Goal: Task Accomplishment & Management: Manage account settings

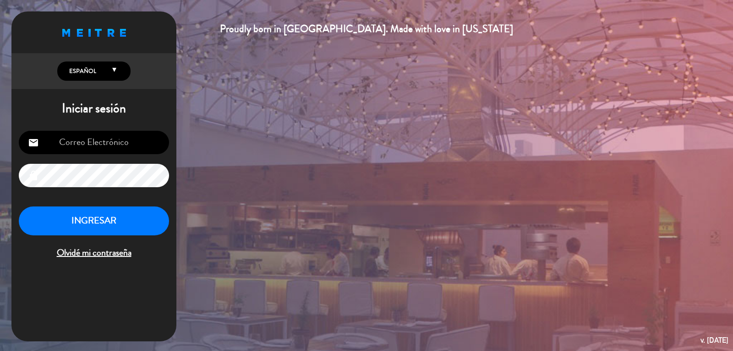
type input "[PERSON_NAME][EMAIL_ADDRESS][DOMAIN_NAME]"
click at [85, 218] on button "INGRESAR" at bounding box center [94, 220] width 150 height 29
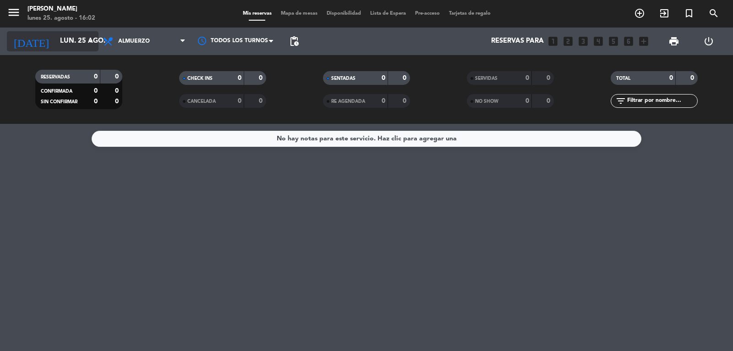
click at [57, 39] on input "lun. 25 ago." at bounding box center [99, 41] width 88 height 17
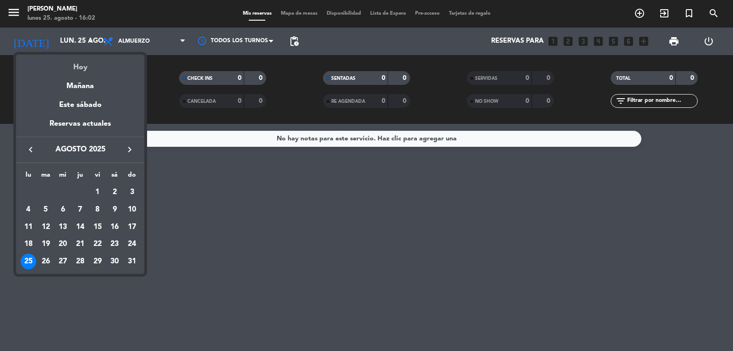
click at [81, 65] on div "Hoy" at bounding box center [80, 64] width 128 height 19
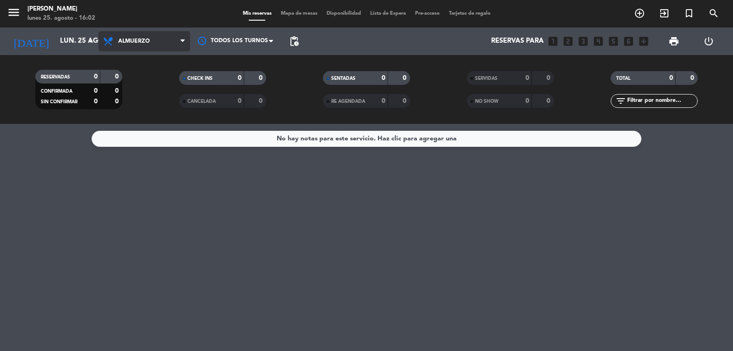
click at [170, 40] on span "Almuerzo" at bounding box center [145, 41] width 92 height 20
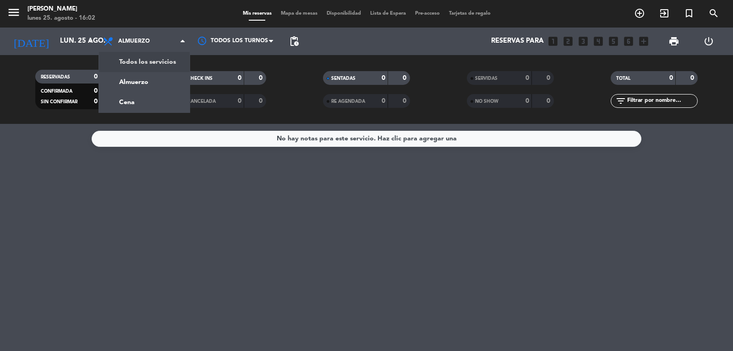
click at [165, 71] on div "menu [PERSON_NAME] [DATE] 25. agosto - 16:02 Mis reservas Mapa de mesas Disponi…" at bounding box center [366, 62] width 733 height 124
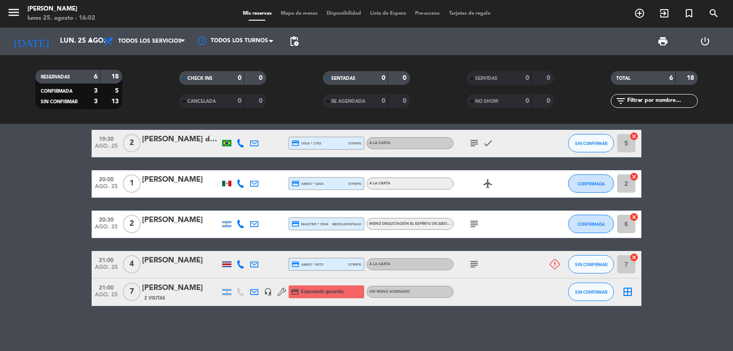
scroll to position [90, 0]
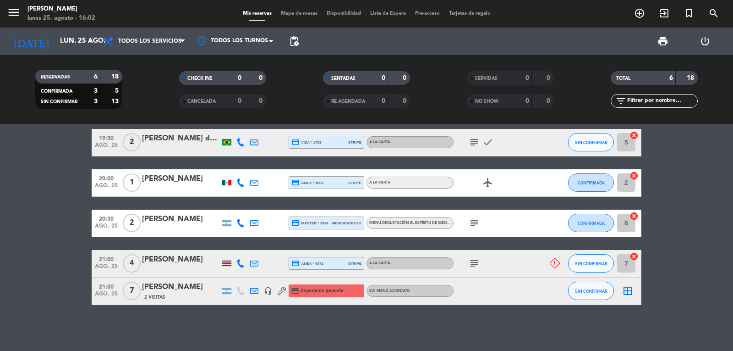
click at [473, 265] on icon "subject" at bounding box center [474, 263] width 11 height 11
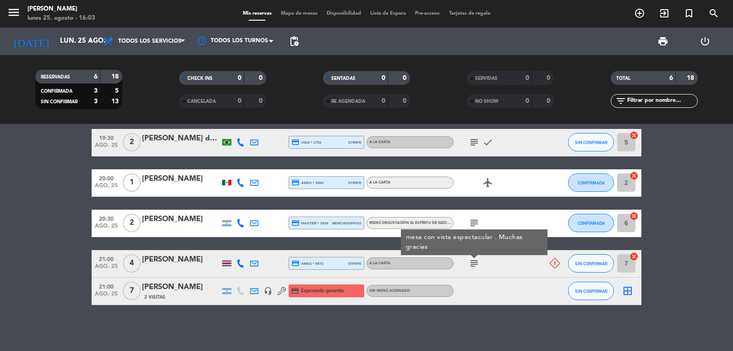
click at [173, 265] on div "[PERSON_NAME]" at bounding box center [181, 260] width 78 height 12
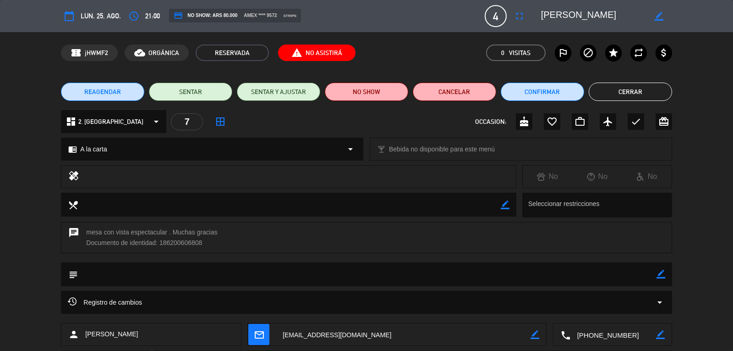
click at [653, 90] on button "Cerrar" at bounding box center [630, 92] width 83 height 18
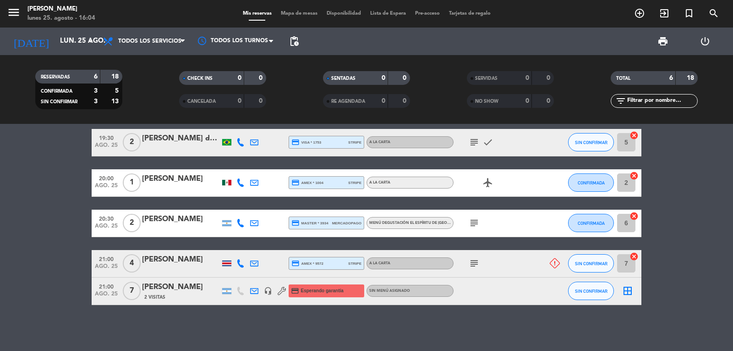
click at [239, 263] on icon at bounding box center [241, 263] width 8 height 8
click at [247, 248] on span "content_paste" at bounding box center [250, 248] width 7 height 7
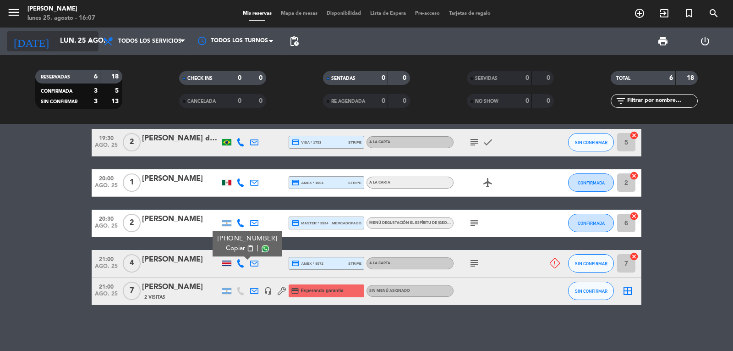
click at [59, 37] on input "lun. 25 ago." at bounding box center [99, 41] width 88 height 17
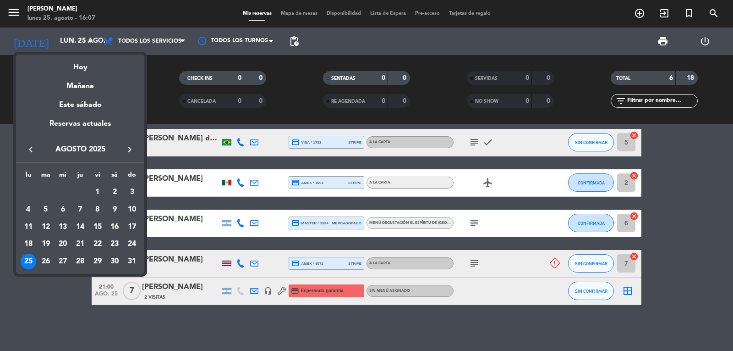
click at [131, 148] on icon "keyboard_arrow_right" at bounding box center [129, 149] width 11 height 11
click at [47, 224] on div "9" at bounding box center [46, 227] width 16 height 16
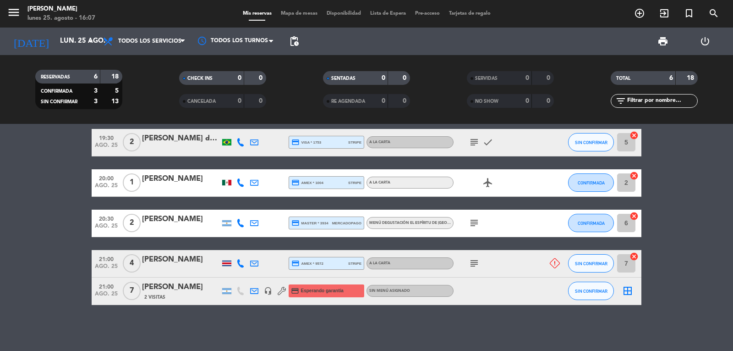
type input "[DATE]"
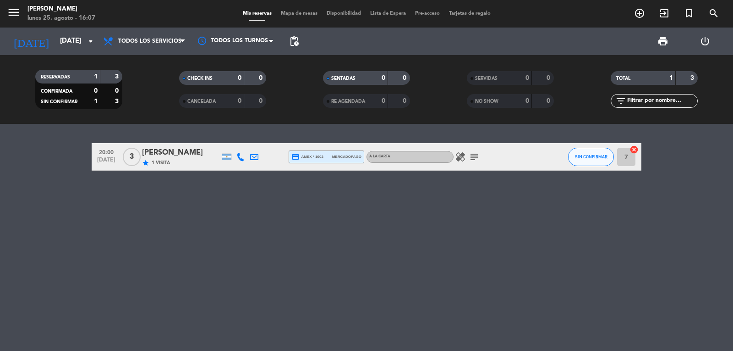
click at [177, 150] on div "[PERSON_NAME]" at bounding box center [181, 153] width 78 height 12
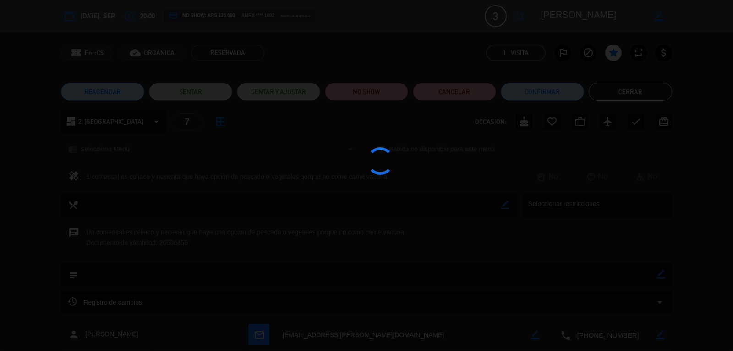
click at [177, 150] on div at bounding box center [366, 175] width 733 height 351
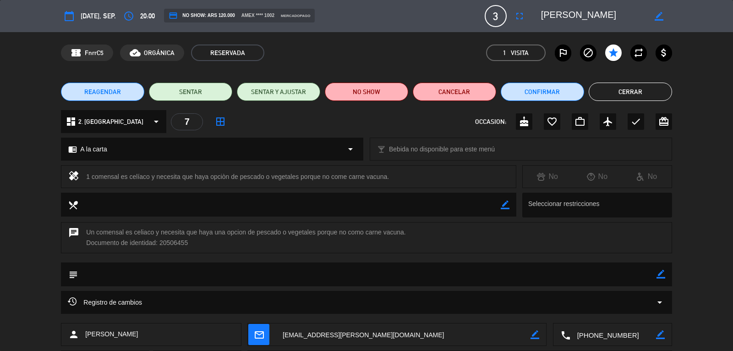
click at [581, 12] on textarea at bounding box center [593, 16] width 105 height 17
click at [659, 18] on icon "border_color" at bounding box center [659, 16] width 9 height 9
click at [567, 14] on textarea at bounding box center [593, 16] width 105 height 17
type textarea "[PERSON_NAME]"
click at [663, 13] on icon at bounding box center [659, 16] width 9 height 9
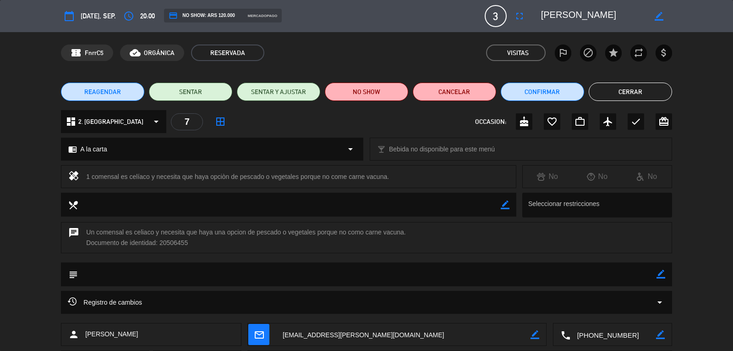
click at [636, 91] on button "Cerrar" at bounding box center [630, 92] width 83 height 18
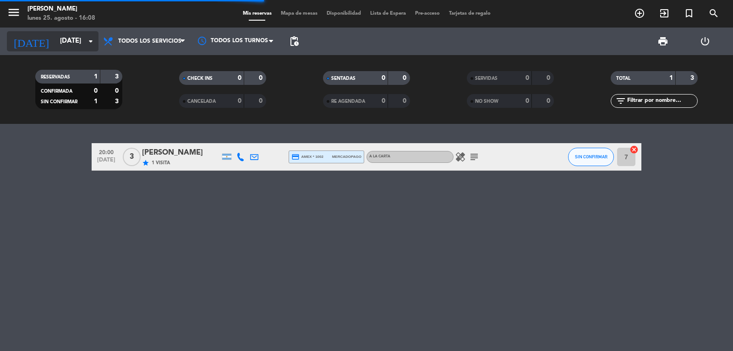
click at [55, 33] on input "[DATE]" at bounding box center [99, 41] width 88 height 17
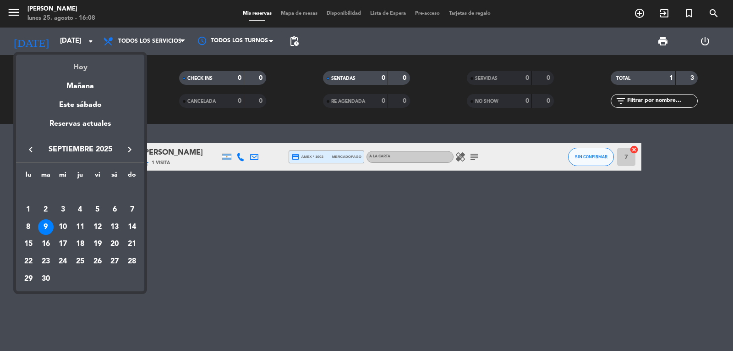
click at [77, 62] on div "Hoy" at bounding box center [80, 64] width 128 height 19
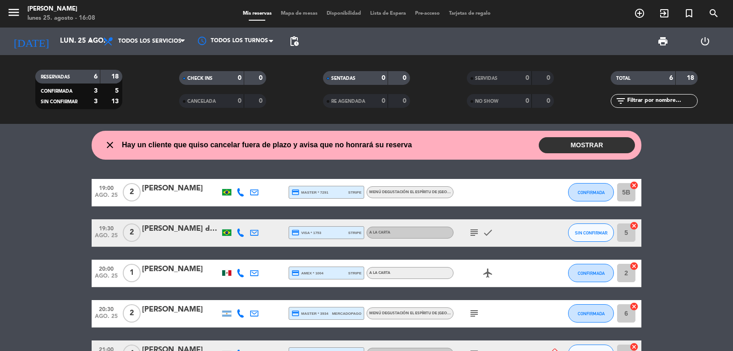
scroll to position [90, 0]
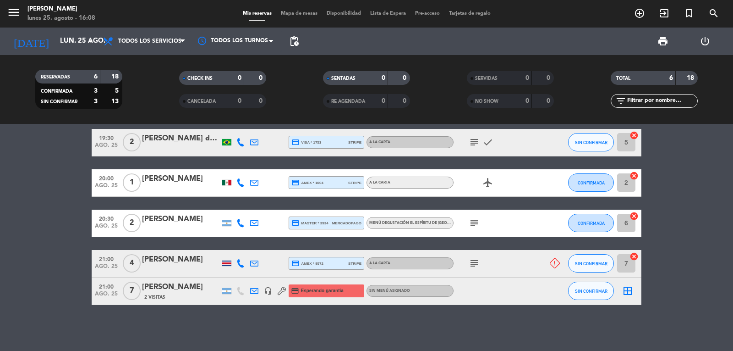
click at [166, 261] on div "[PERSON_NAME]" at bounding box center [181, 260] width 78 height 12
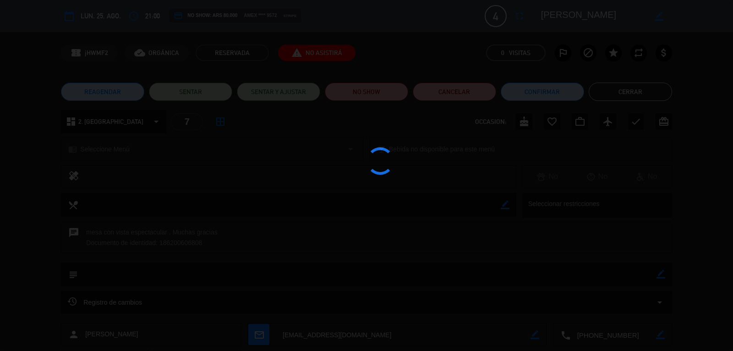
click at [166, 261] on div at bounding box center [366, 175] width 733 height 351
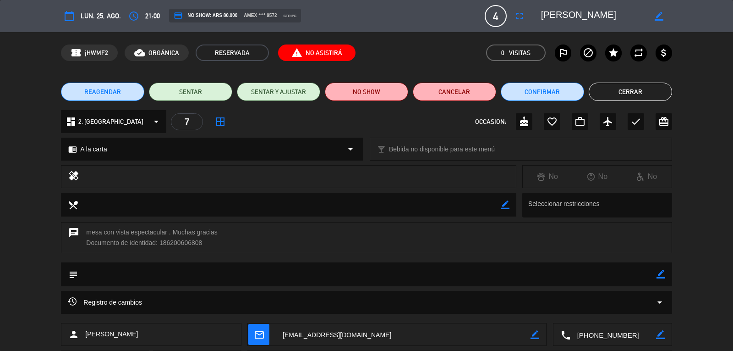
click at [325, 53] on span "report_problem No Asistirá" at bounding box center [316, 52] width 77 height 17
click at [554, 92] on button "Confirmar" at bounding box center [542, 92] width 83 height 18
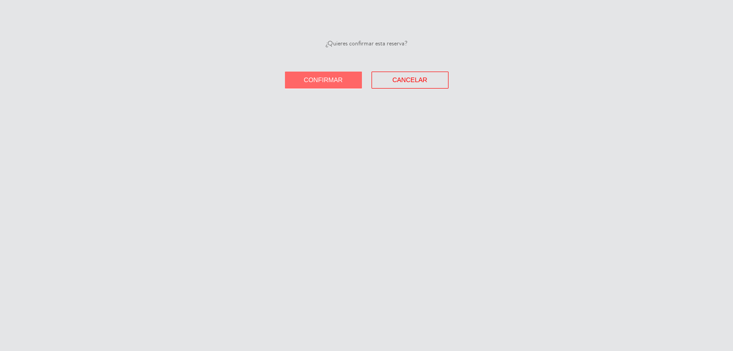
click at [325, 76] on span "Confirmar" at bounding box center [323, 79] width 39 height 7
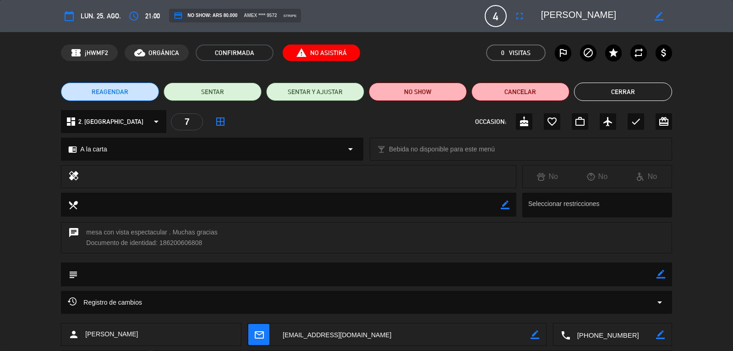
click at [656, 91] on button "Cerrar" at bounding box center [623, 92] width 98 height 18
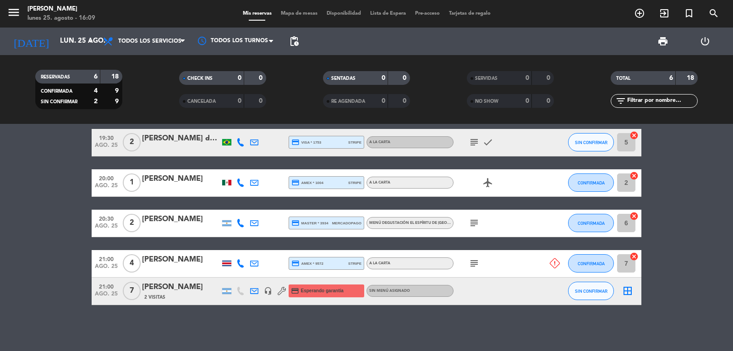
click at [556, 264] on icon at bounding box center [555, 263] width 10 height 10
click at [183, 263] on div "[PERSON_NAME]" at bounding box center [181, 260] width 78 height 12
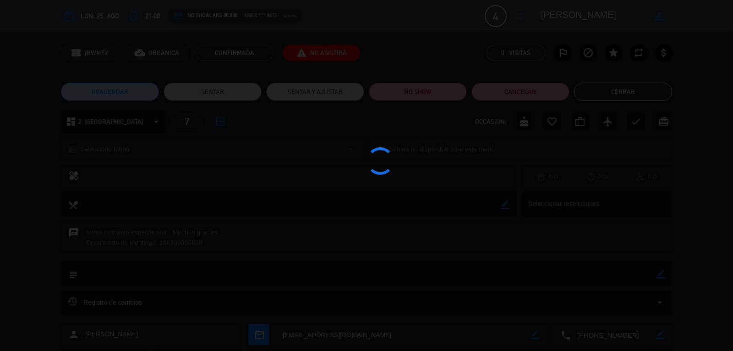
click at [183, 263] on div at bounding box center [366, 175] width 733 height 351
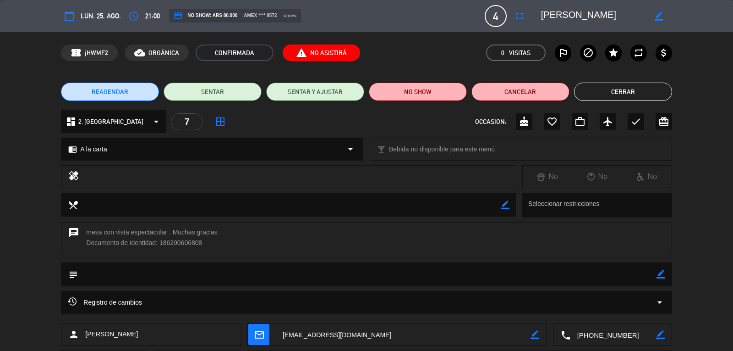
click at [330, 53] on span "report_problem No Asistirá" at bounding box center [321, 52] width 77 height 17
drag, startPoint x: 330, startPoint y: 53, endPoint x: 286, endPoint y: 59, distance: 44.5
click at [286, 59] on span "report_problem No Asistirá" at bounding box center [321, 52] width 77 height 17
click at [284, 59] on span "report_problem No Asistirá" at bounding box center [321, 52] width 77 height 17
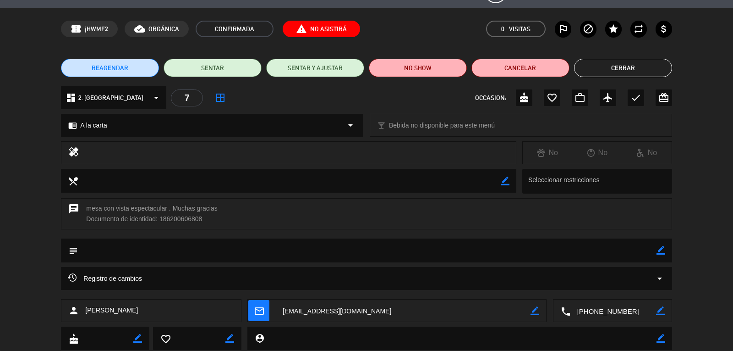
scroll to position [0, 0]
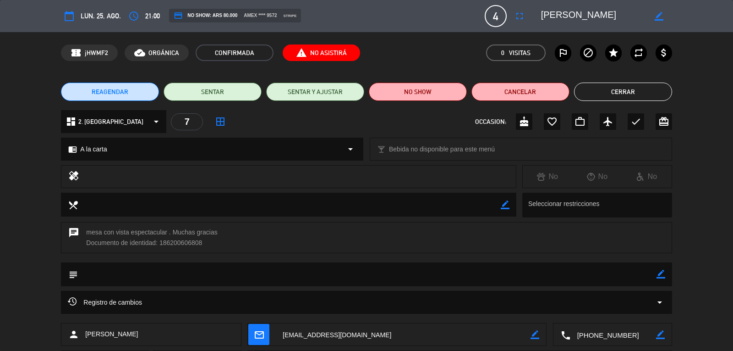
click at [319, 54] on span "report_problem No Asistirá" at bounding box center [321, 52] width 77 height 17
click at [342, 50] on span "report_problem No Asistirá" at bounding box center [321, 52] width 77 height 17
click at [216, 206] on textarea at bounding box center [289, 204] width 423 height 23
click at [27, 140] on div "dashboard 2. Ventana arrow_drop_down 7 border_all OCCASION: cake favorite_borde…" at bounding box center [366, 126] width 733 height 32
click at [297, 50] on icon "report_problem" at bounding box center [301, 52] width 11 height 11
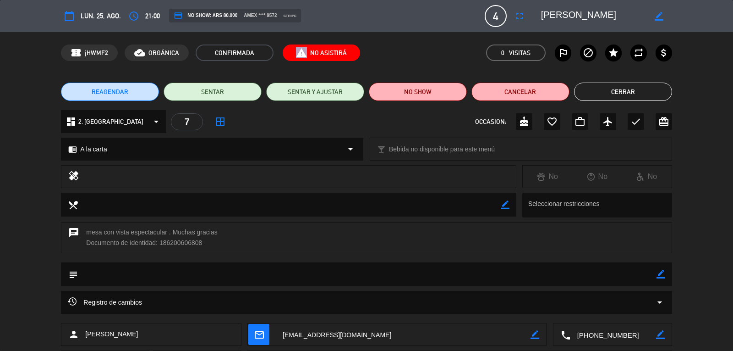
click at [297, 50] on icon "report_problem" at bounding box center [301, 52] width 11 height 11
click at [309, 52] on span "report_problem No Asistirá" at bounding box center [321, 52] width 77 height 17
click at [246, 47] on span "CONFIRMADA" at bounding box center [235, 52] width 78 height 17
click at [645, 94] on button "Cerrar" at bounding box center [623, 92] width 98 height 18
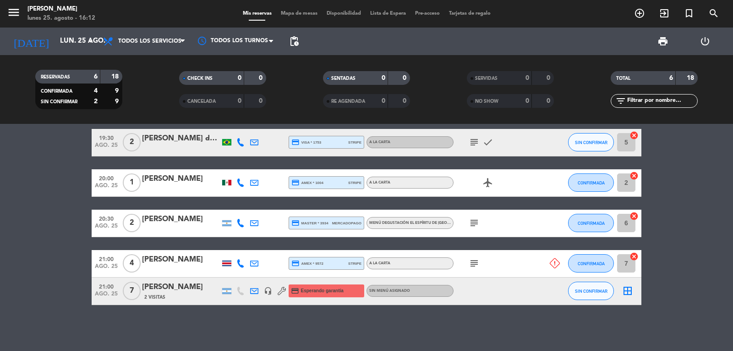
click at [255, 289] on icon at bounding box center [254, 291] width 8 height 8
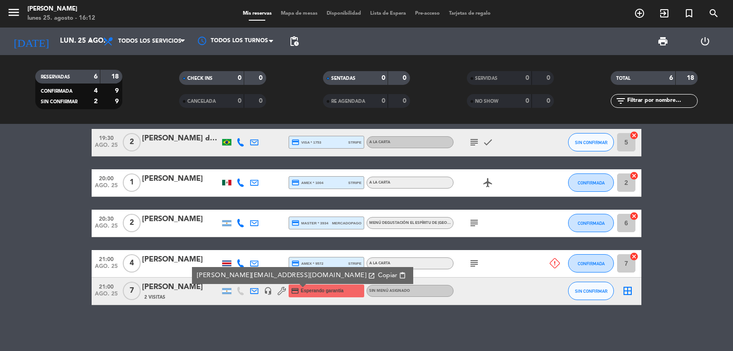
click at [192, 276] on div "[PERSON_NAME][EMAIL_ADDRESS][DOMAIN_NAME] open_in_new Copiar content_paste" at bounding box center [302, 275] width 221 height 17
click at [198, 273] on link "[PERSON_NAME][EMAIL_ADDRESS][DOMAIN_NAME] open_in_new" at bounding box center [286, 275] width 179 height 11
click at [518, 338] on div "close Hay un cliente que quiso cancelar fuera de plazo y avisa que no honrará s…" at bounding box center [366, 237] width 733 height 227
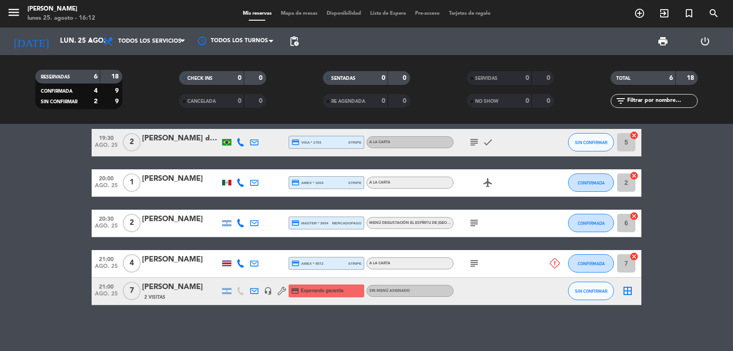
click at [252, 292] on icon at bounding box center [254, 291] width 8 height 8
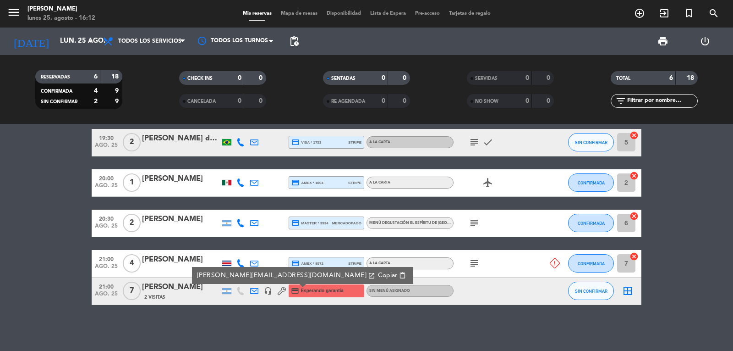
click at [399, 275] on span "content_paste" at bounding box center [402, 275] width 7 height 7
click at [31, 266] on bookings-row "19:00 [DATE] 2 [PERSON_NAME] credit_card master * 7291 stripe Menú degustación …" at bounding box center [366, 196] width 733 height 216
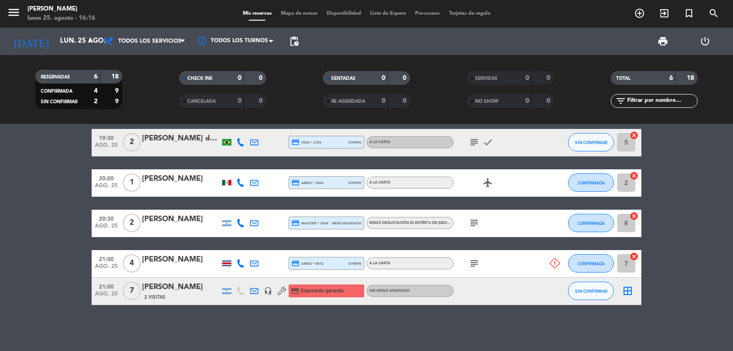
click at [554, 261] on icon at bounding box center [555, 263] width 10 height 10
click at [180, 262] on div "[PERSON_NAME]" at bounding box center [181, 260] width 78 height 12
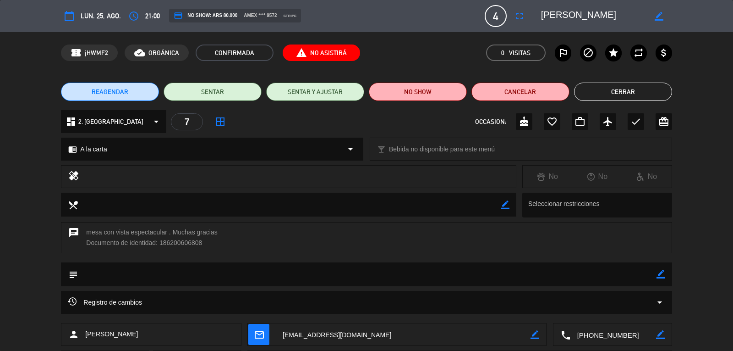
click at [318, 52] on span "report_problem No Asistirá" at bounding box center [321, 52] width 77 height 17
click at [290, 54] on span "report_problem No Asistirá" at bounding box center [321, 52] width 77 height 17
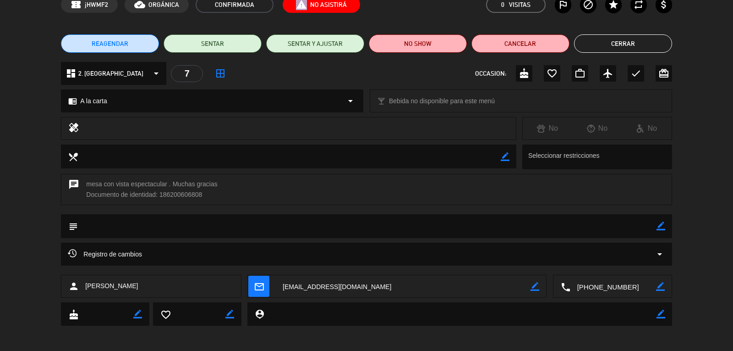
scroll to position [50, 0]
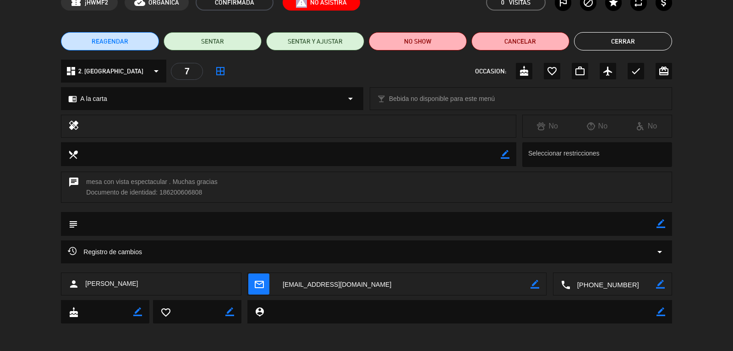
drag, startPoint x: 641, startPoint y: 39, endPoint x: 637, endPoint y: 35, distance: 5.5
click at [641, 38] on button "Cerrar" at bounding box center [623, 41] width 98 height 18
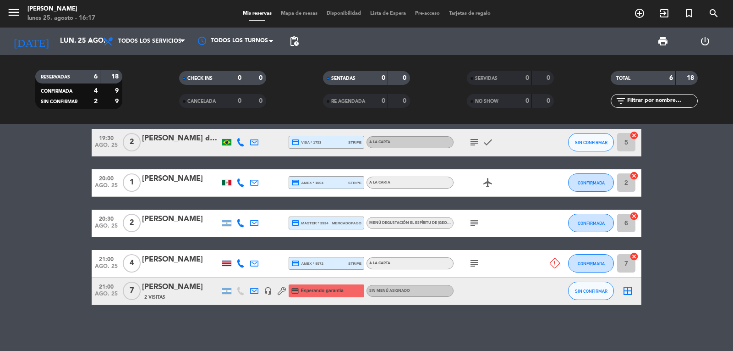
click at [254, 289] on icon at bounding box center [254, 291] width 8 height 8
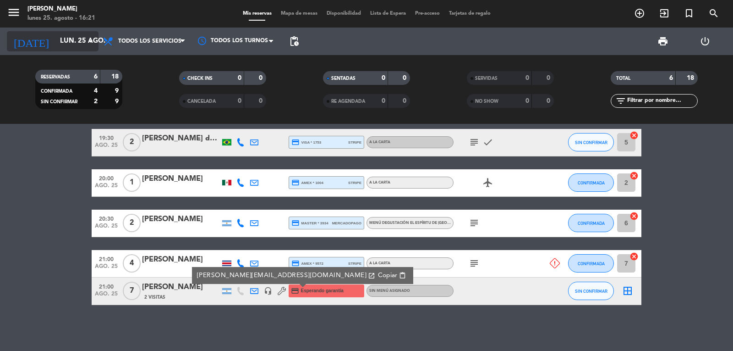
click at [55, 34] on input "lun. 25 ago." at bounding box center [99, 41] width 88 height 17
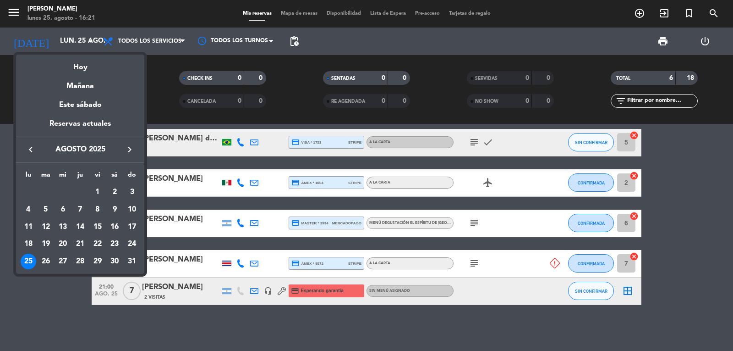
click at [129, 148] on icon "keyboard_arrow_right" at bounding box center [129, 149] width 11 height 11
click at [77, 259] on div "25" at bounding box center [80, 262] width 16 height 16
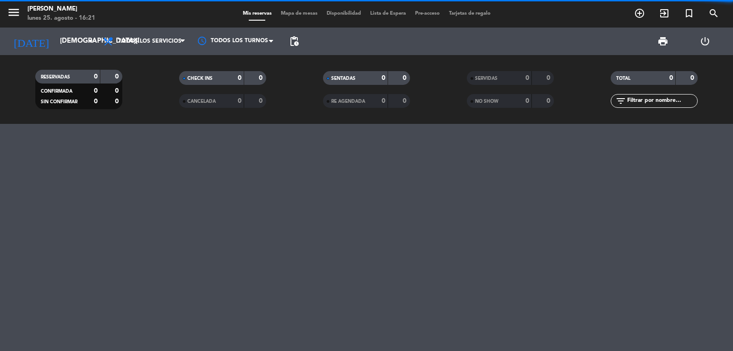
scroll to position [0, 0]
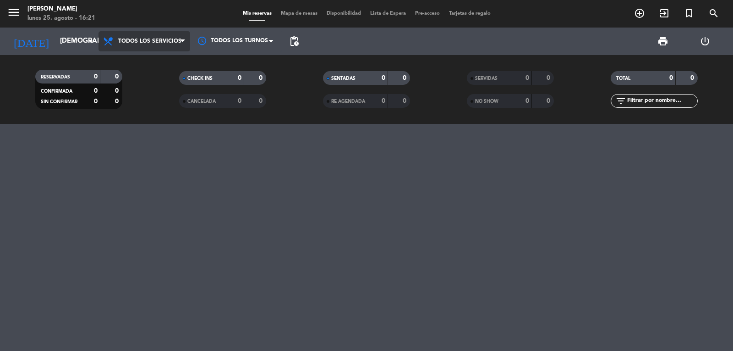
click at [176, 34] on span "Todos los servicios" at bounding box center [145, 41] width 92 height 20
click at [166, 61] on div "menu [PERSON_NAME] [DATE] 25. agosto - 16:21 Mis reservas Mapa de mesas Disponi…" at bounding box center [366, 62] width 733 height 124
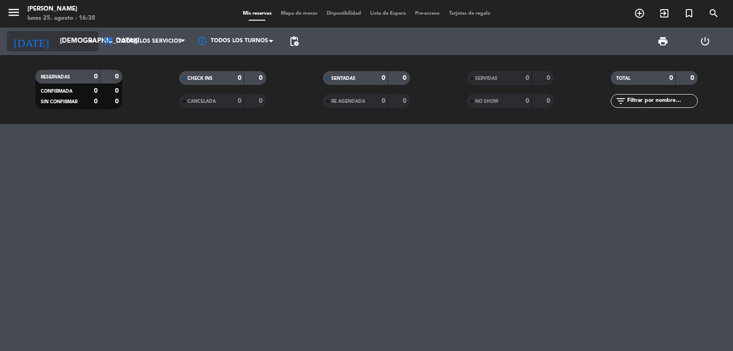
click at [61, 39] on input "[DEMOGRAPHIC_DATA][DATE]" at bounding box center [99, 41] width 88 height 17
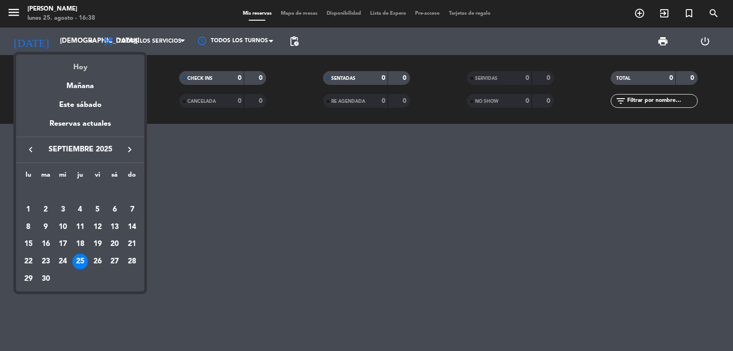
click at [84, 69] on div "Hoy" at bounding box center [80, 64] width 128 height 19
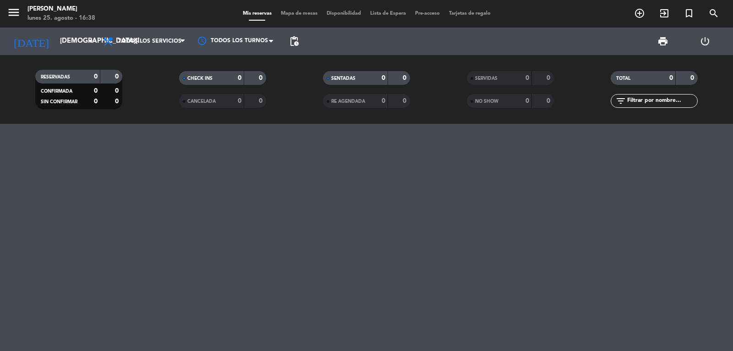
type input "lun. 25 ago."
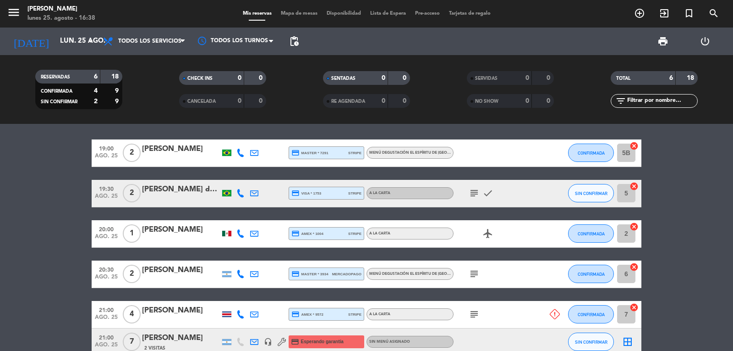
scroll to position [90, 0]
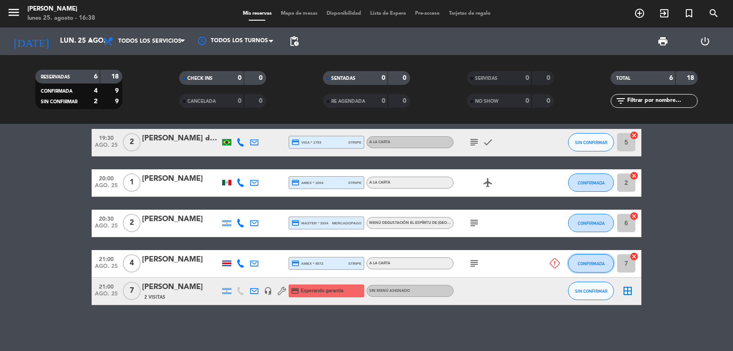
click at [585, 261] on span "CONFIRMADA" at bounding box center [591, 263] width 27 height 5
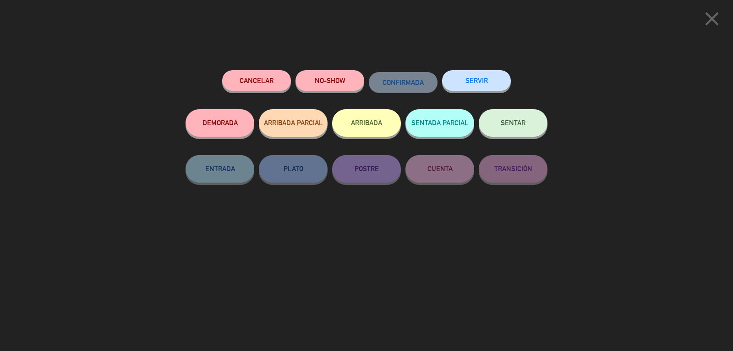
click at [266, 80] on button "Cancelar" at bounding box center [256, 80] width 69 height 21
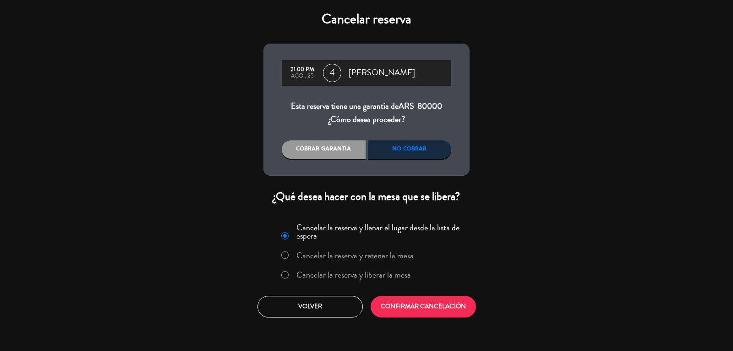
click at [419, 143] on div "No cobrar" at bounding box center [410, 149] width 84 height 18
click at [379, 274] on label "Cancelar la reserva y liberar la mesa" at bounding box center [354, 274] width 115 height 8
click at [419, 307] on button "CONFIRMAR CANCELACIÓN" at bounding box center [423, 307] width 105 height 22
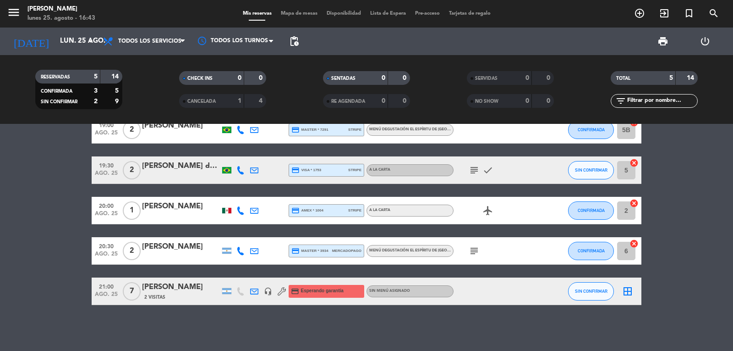
scroll to position [0, 0]
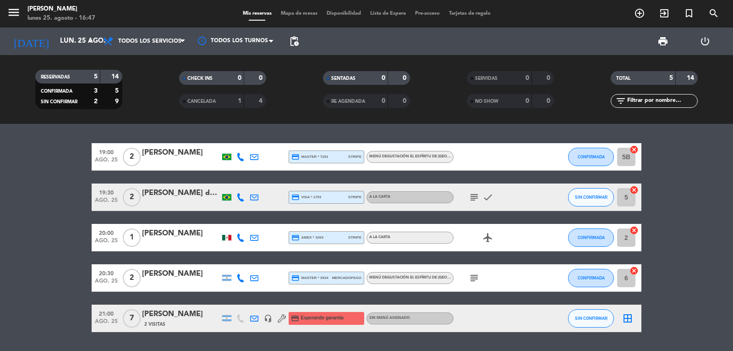
click at [3, 215] on bookings-row "19:00 [DATE] 2 [PERSON_NAME] credit_card master * 7291 stripe Menú degustación …" at bounding box center [366, 237] width 733 height 189
click at [674, 245] on bookings-row "19:00 [DATE] 2 [PERSON_NAME] credit_card master * 7291 stripe Menú degustación …" at bounding box center [366, 237] width 733 height 189
click at [38, 167] on bookings-row "19:00 [DATE] 2 [PERSON_NAME] credit_card master * 7291 stripe Menú degustación …" at bounding box center [366, 237] width 733 height 189
click at [35, 242] on bookings-row "19:00 [DATE] 2 [PERSON_NAME] credit_card master * 7291 stripe Menú degustación …" at bounding box center [366, 237] width 733 height 189
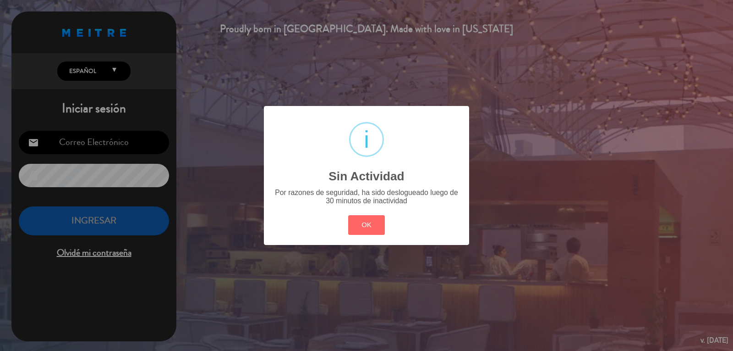
type input "[PERSON_NAME][EMAIL_ADDRESS][DOMAIN_NAME]"
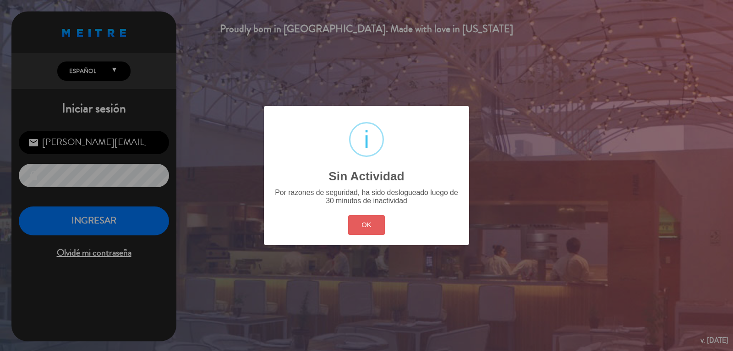
click at [362, 220] on button "OK" at bounding box center [366, 225] width 37 height 20
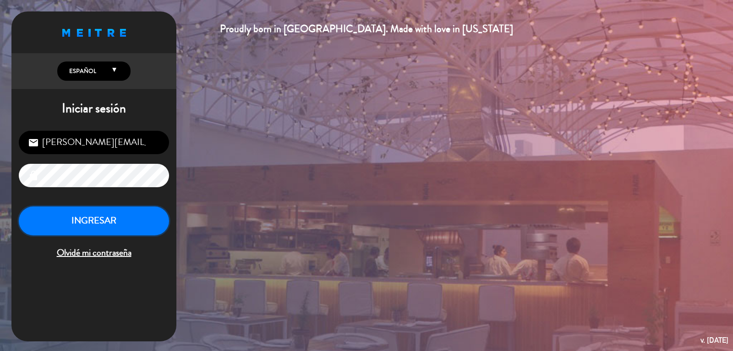
click at [101, 224] on button "INGRESAR" at bounding box center [94, 220] width 150 height 29
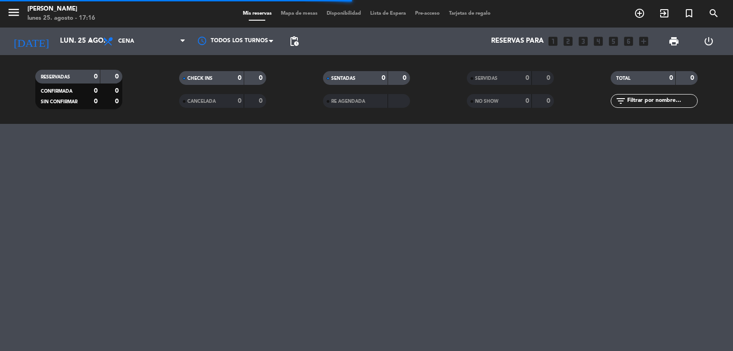
click at [159, 98] on filter-checkbox "CANCELADA 0 0" at bounding box center [223, 101] width 144 height 14
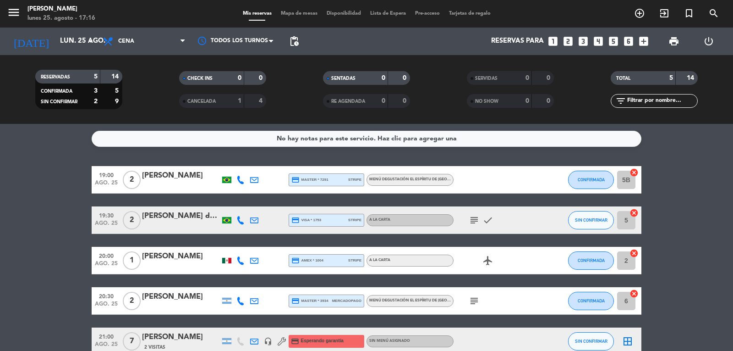
click at [19, 235] on bookings-row "19:00 [DATE] 2 [PERSON_NAME] credit_card master * 7291 stripe Menú degustación …" at bounding box center [366, 260] width 733 height 189
click at [42, 210] on bookings-row "19:00 [DATE] 2 [PERSON_NAME] credit_card master * 7291 stripe Menú degustación …" at bounding box center [366, 260] width 733 height 189
click at [68, 44] on input "lun. 25 ago." at bounding box center [99, 41] width 88 height 17
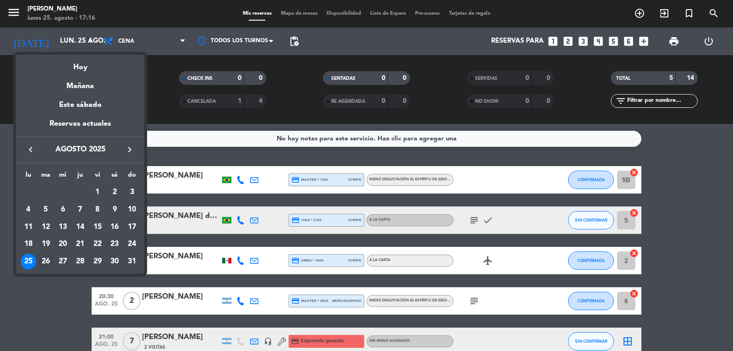
click at [45, 260] on div "26" at bounding box center [46, 262] width 16 height 16
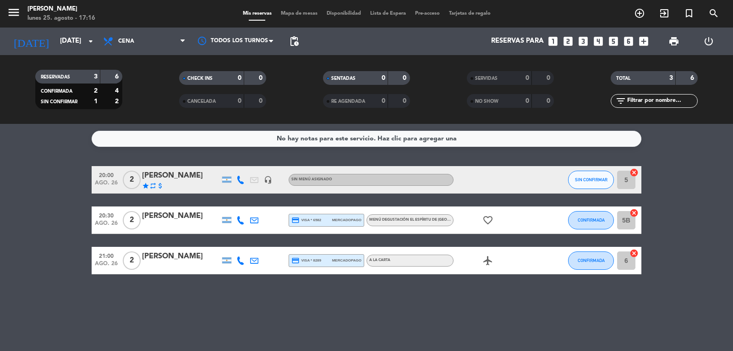
click at [40, 245] on bookings-row "20:00 [DATE] 2 [PERSON_NAME] star repeat attach_money headset_mic Sin menú asig…" at bounding box center [366, 220] width 733 height 108
click at [83, 39] on input "[DATE]" at bounding box center [99, 41] width 88 height 17
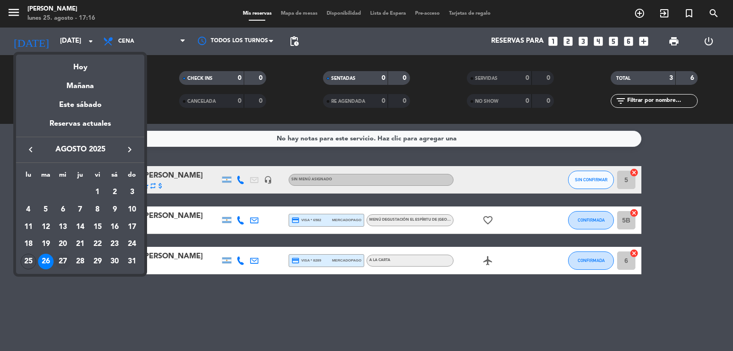
click at [61, 259] on div "27" at bounding box center [63, 262] width 16 height 16
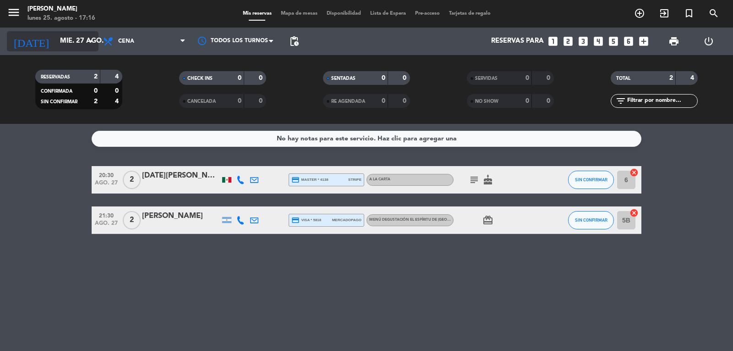
click at [74, 41] on input "mié. 27 ago." at bounding box center [99, 41] width 88 height 17
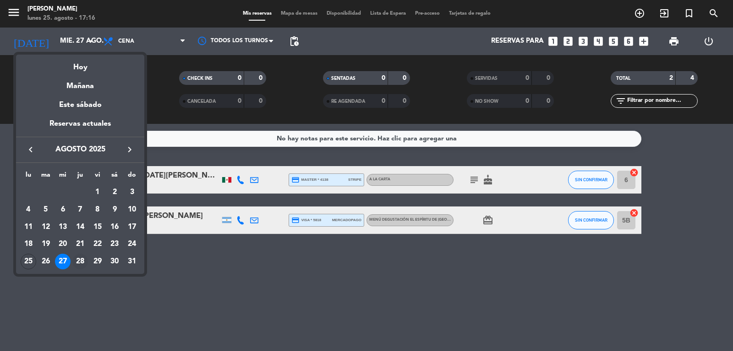
click at [77, 260] on div "28" at bounding box center [80, 262] width 16 height 16
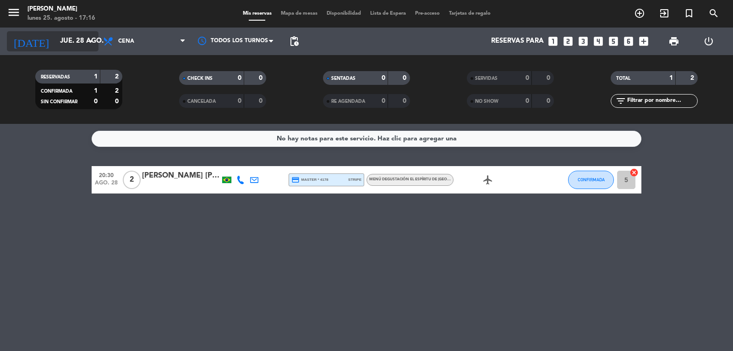
click at [84, 40] on input "jue. 28 ago." at bounding box center [99, 41] width 88 height 17
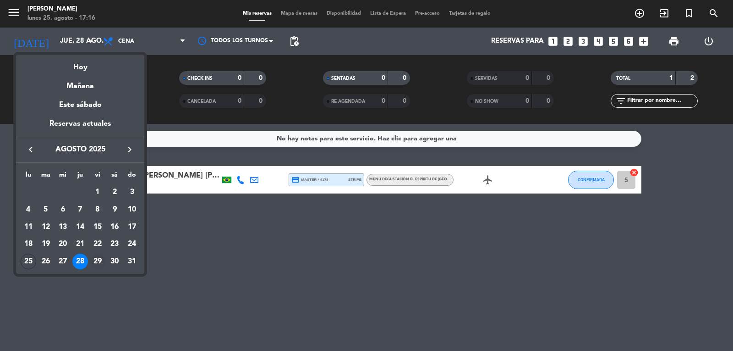
click at [94, 262] on div "29" at bounding box center [98, 262] width 16 height 16
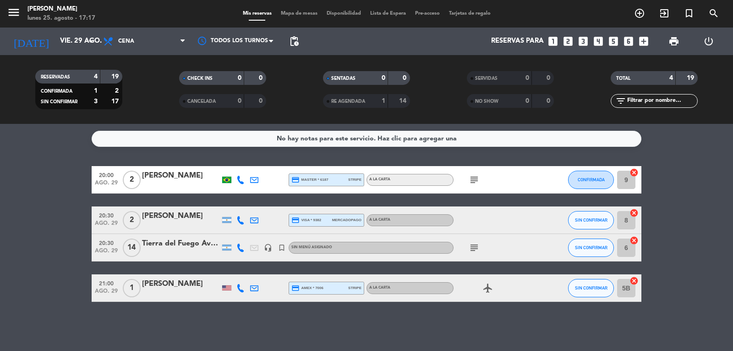
click at [238, 247] on icon at bounding box center [241, 247] width 8 height 8
click at [240, 245] on icon at bounding box center [241, 247] width 8 height 8
click at [74, 242] on bookings-row "20:00 [DATE] 2 [PERSON_NAME] credit_card master * 6187 stripe A la carta subjec…" at bounding box center [366, 234] width 733 height 136
click at [82, 49] on input "vie. 29 ago." at bounding box center [99, 41] width 88 height 17
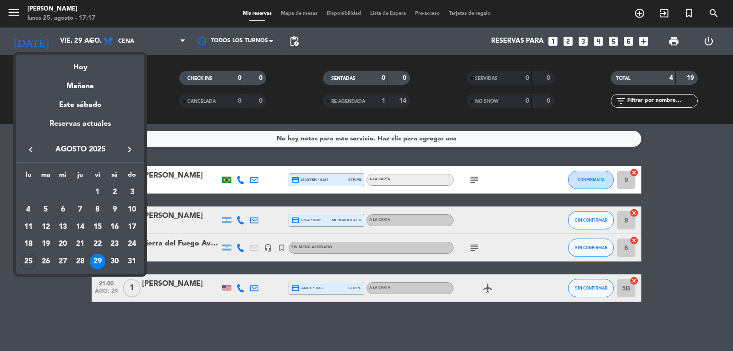
click at [117, 255] on div "30" at bounding box center [115, 262] width 16 height 16
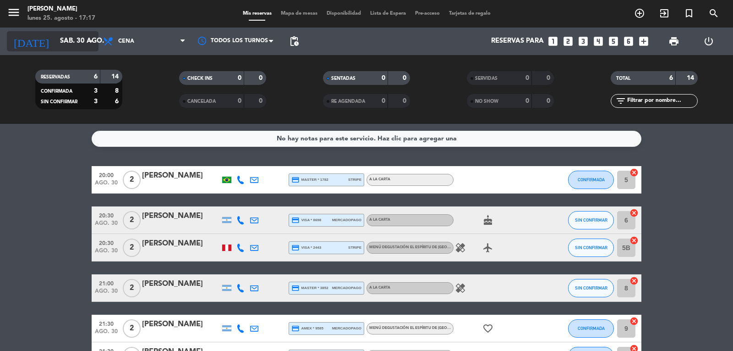
click at [80, 41] on input "sáb. 30 ago." at bounding box center [99, 41] width 88 height 17
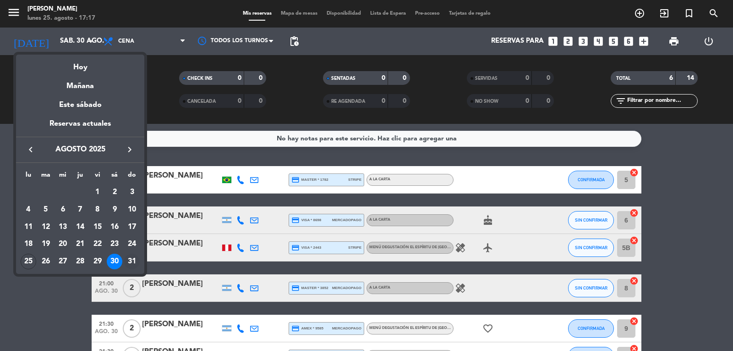
click at [131, 257] on div "31" at bounding box center [132, 262] width 16 height 16
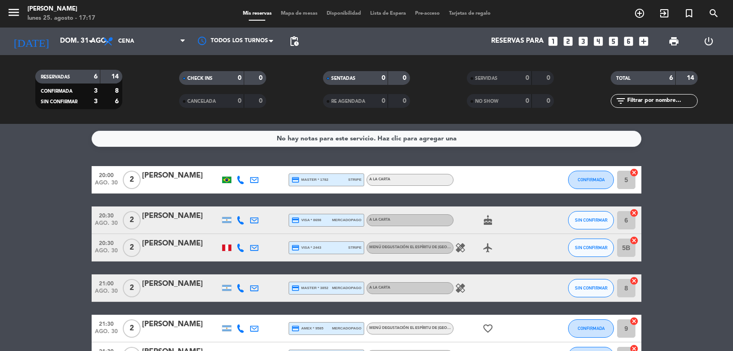
click at [131, 257] on div "2" at bounding box center [131, 247] width 21 height 27
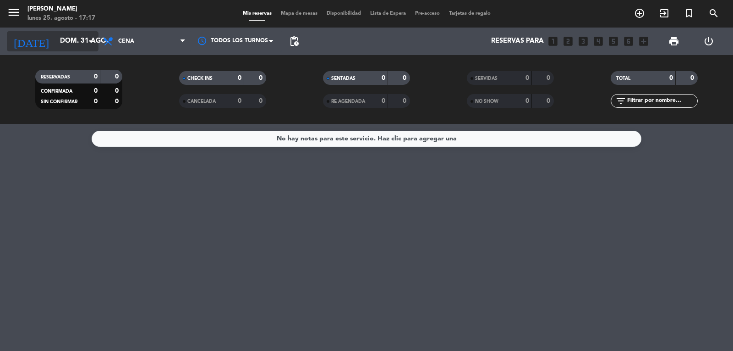
click at [72, 42] on input "dom. 31 ago." at bounding box center [99, 41] width 88 height 17
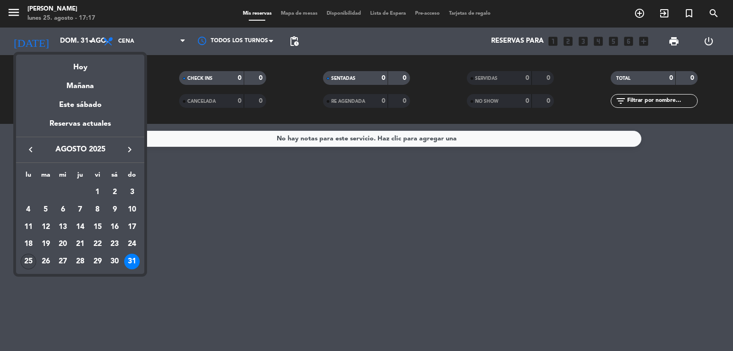
click at [31, 260] on div "25" at bounding box center [29, 262] width 16 height 16
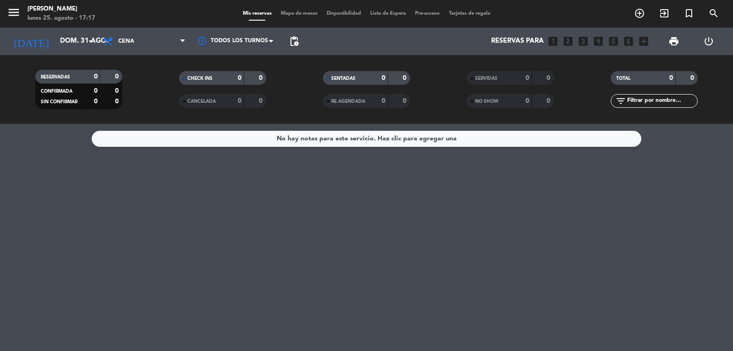
type input "lun. 25 ago."
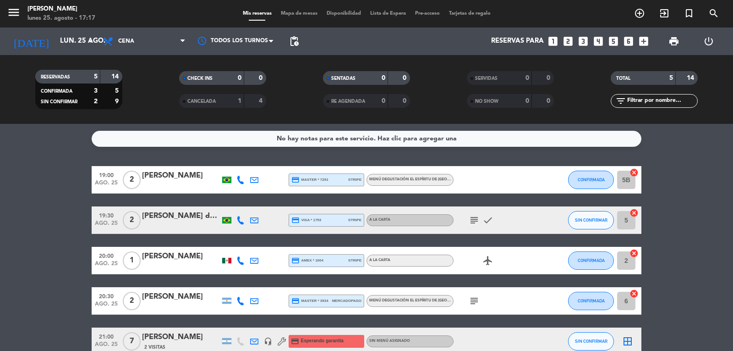
click at [48, 187] on bookings-row "19:00 [DATE] 2 [PERSON_NAME] credit_card master * 7291 stripe Menú degustación …" at bounding box center [366, 260] width 733 height 189
click at [54, 202] on bookings-row "19:00 [DATE] 2 [PERSON_NAME] credit_card master * 7291 stripe Menú degustación …" at bounding box center [366, 260] width 733 height 189
click at [36, 261] on bookings-row "19:00 [DATE] 2 [PERSON_NAME] credit_card master * 7291 stripe Menú degustación …" at bounding box center [366, 260] width 733 height 189
click at [85, 44] on icon "arrow_drop_down" at bounding box center [90, 41] width 11 height 11
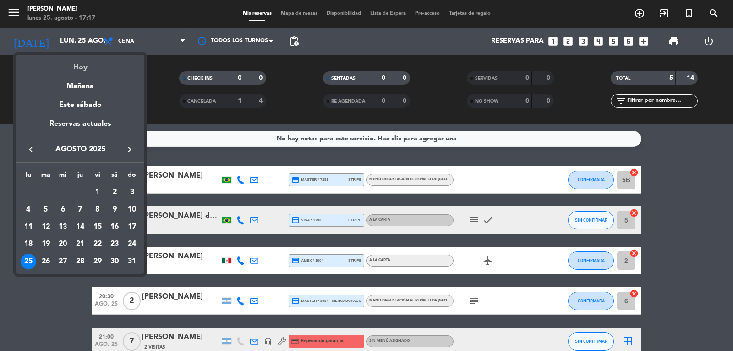
click at [78, 62] on div "Hoy" at bounding box center [80, 64] width 128 height 19
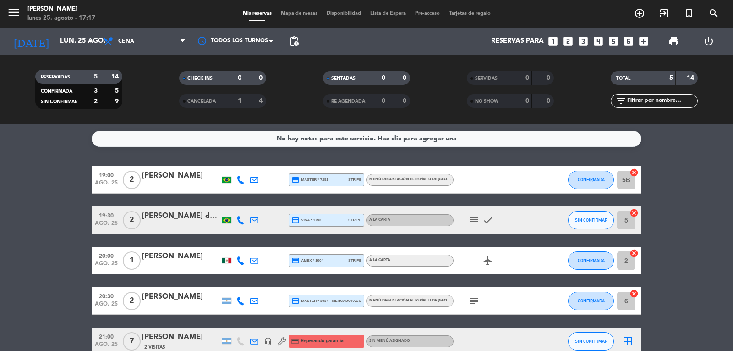
click at [40, 196] on bookings-row "19:00 [DATE] 2 [PERSON_NAME] credit_card master * 7291 stripe Menú degustación …" at bounding box center [366, 260] width 733 height 189
